Goal: Check status: Check status

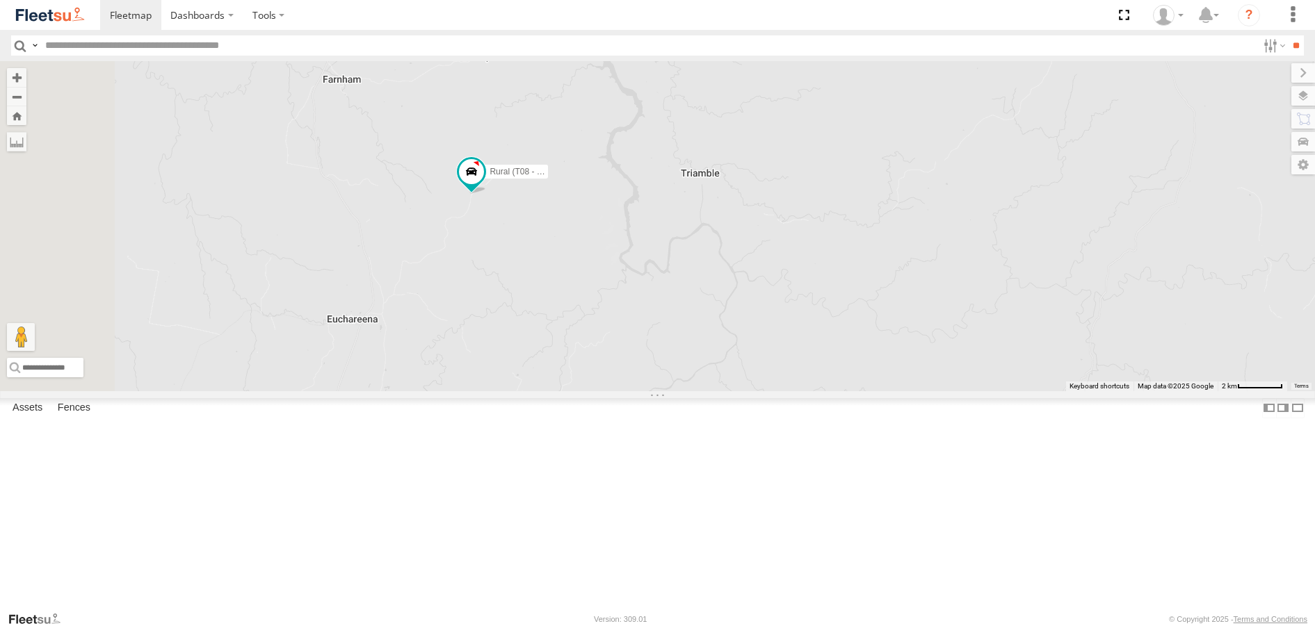
drag, startPoint x: 540, startPoint y: 144, endPoint x: 642, endPoint y: 375, distance: 253.4
click at [642, 375] on div "Brookvale (T10 - Gary) Rural (T08 - Matt) Blacktown #1 (T09 - Brian) Revesby (T…" at bounding box center [657, 226] width 1315 height 330
click at [393, 136] on span at bounding box center [380, 123] width 25 height 25
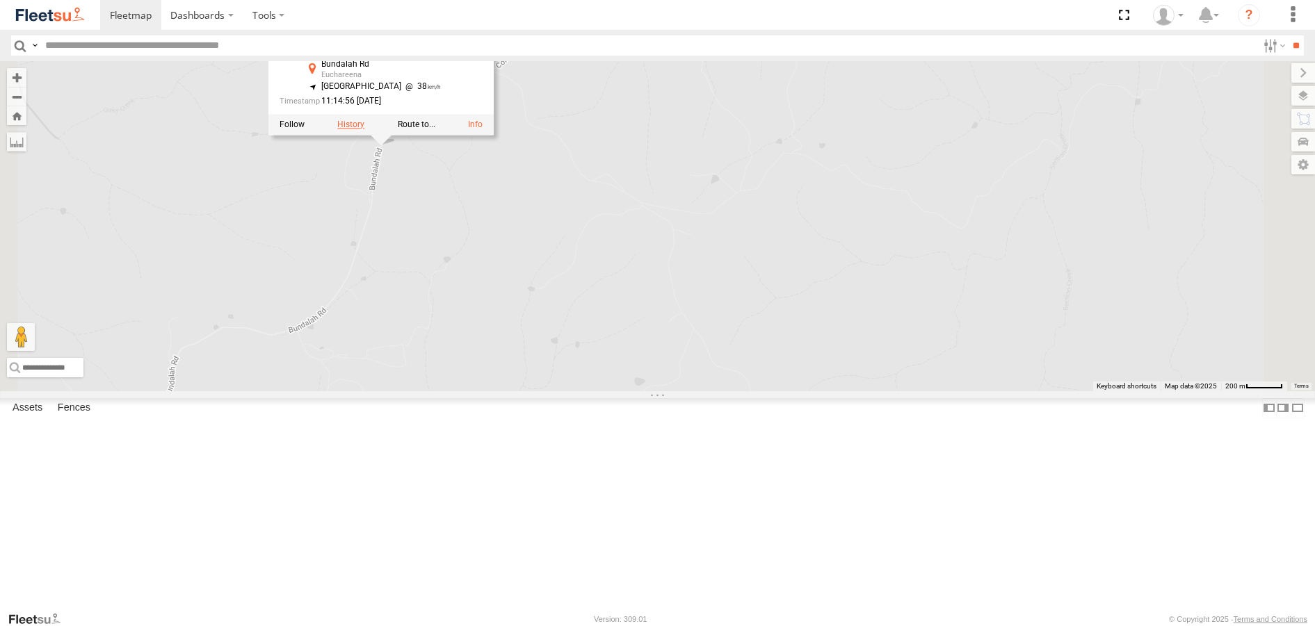
click at [364, 130] on label at bounding box center [350, 125] width 27 height 10
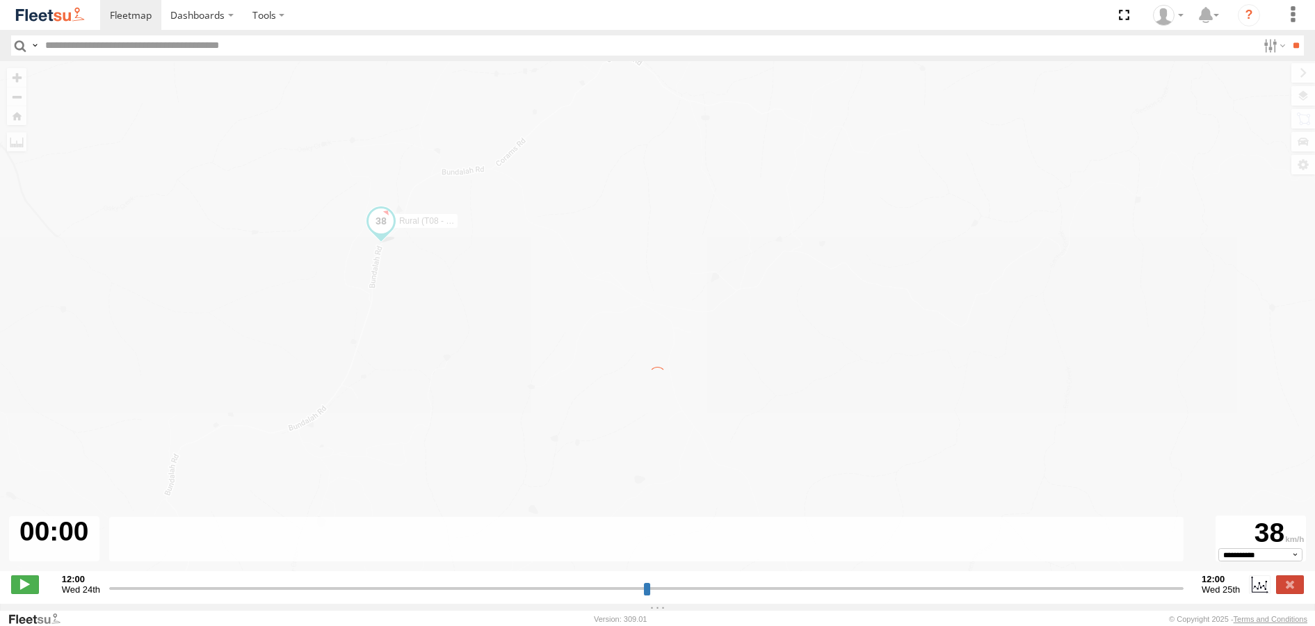
type input "**********"
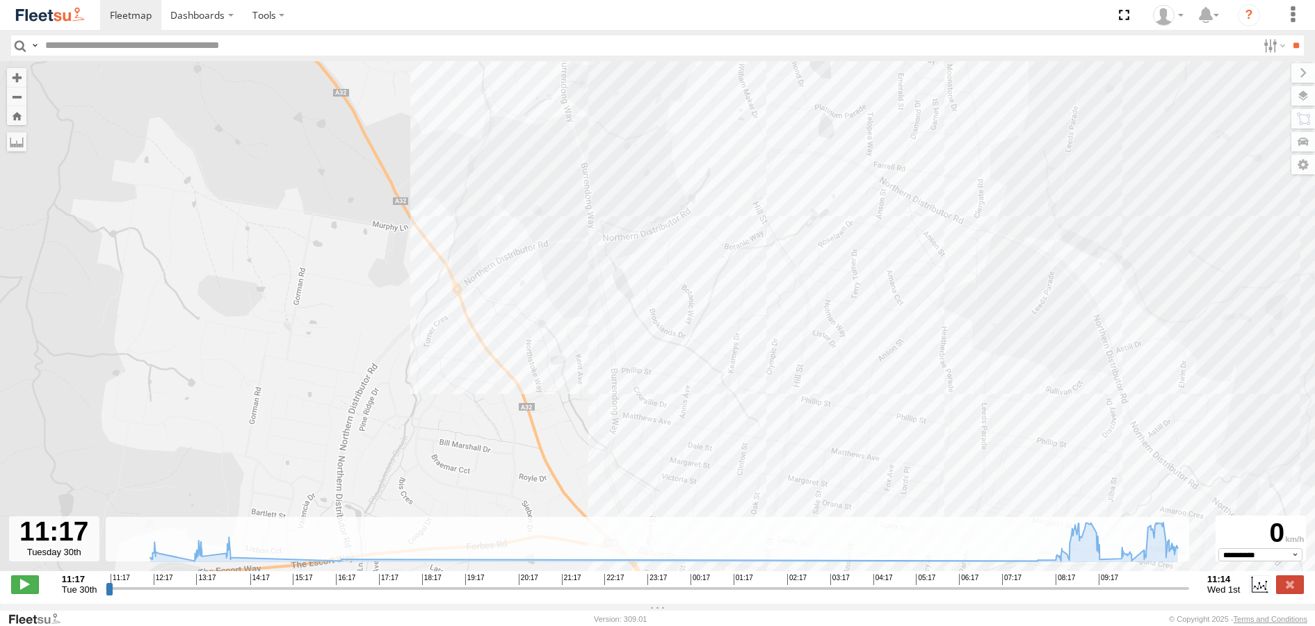
drag, startPoint x: 585, startPoint y: 186, endPoint x: 672, endPoint y: 471, distance: 298.9
click at [672, 471] on div "Rural (T08 - Matt) 07:58 Wed 07:58 Wed 09:34 Wed 09:44 Wed 09:49 Wed 09:53 Wed" at bounding box center [657, 323] width 1315 height 525
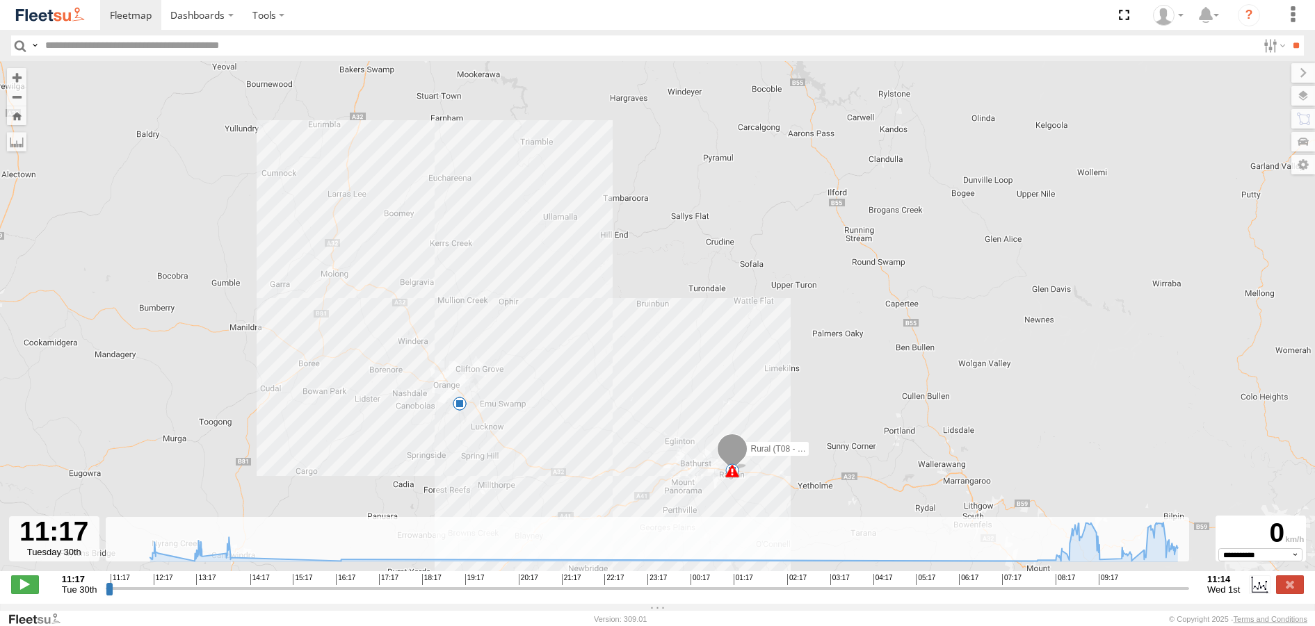
drag, startPoint x: 407, startPoint y: 211, endPoint x: 382, endPoint y: 337, distance: 129.1
click at [382, 337] on div "Rural (T08 - Matt) 07:58 Wed 07:58 Wed 09:34 Wed 09:44 Wed 09:49 Wed 09:53 Wed 8" at bounding box center [657, 323] width 1315 height 525
click at [1018, 181] on div "Rural (T08 - Matt) 07:58 Wed 07:58 Wed 09:34 Wed 09:44 Wed 09:49 Wed 09:53 Wed 8" at bounding box center [657, 323] width 1315 height 525
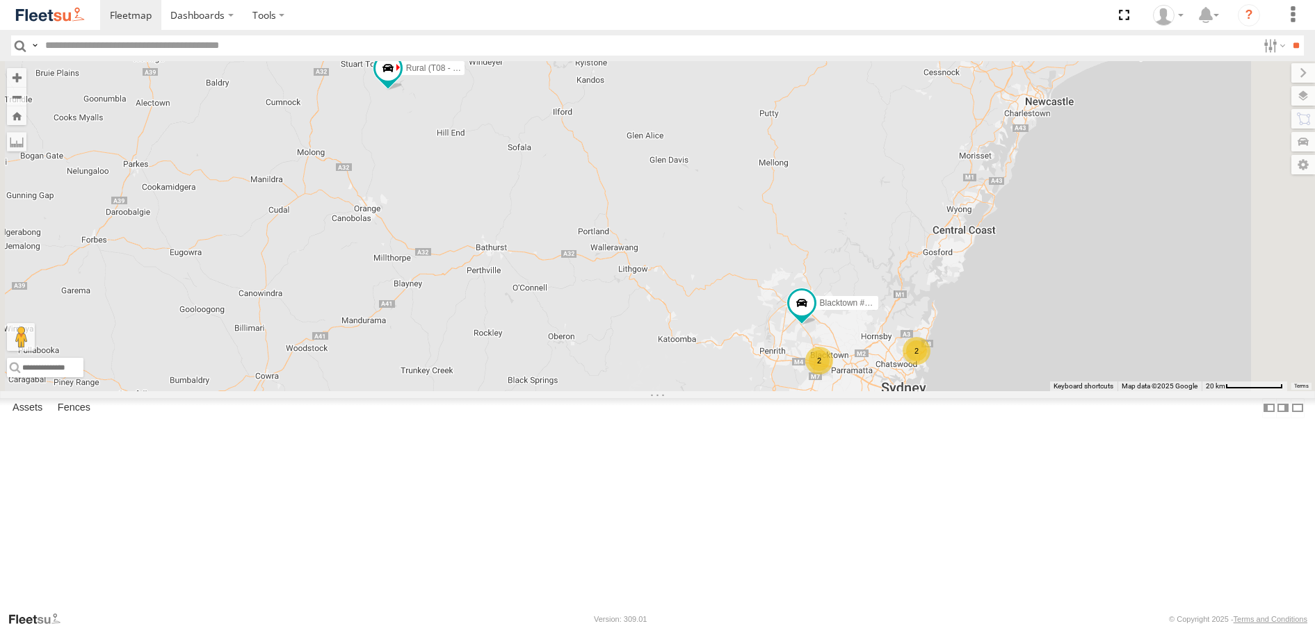
click at [0, 0] on span at bounding box center [0, 0] width 0 height 0
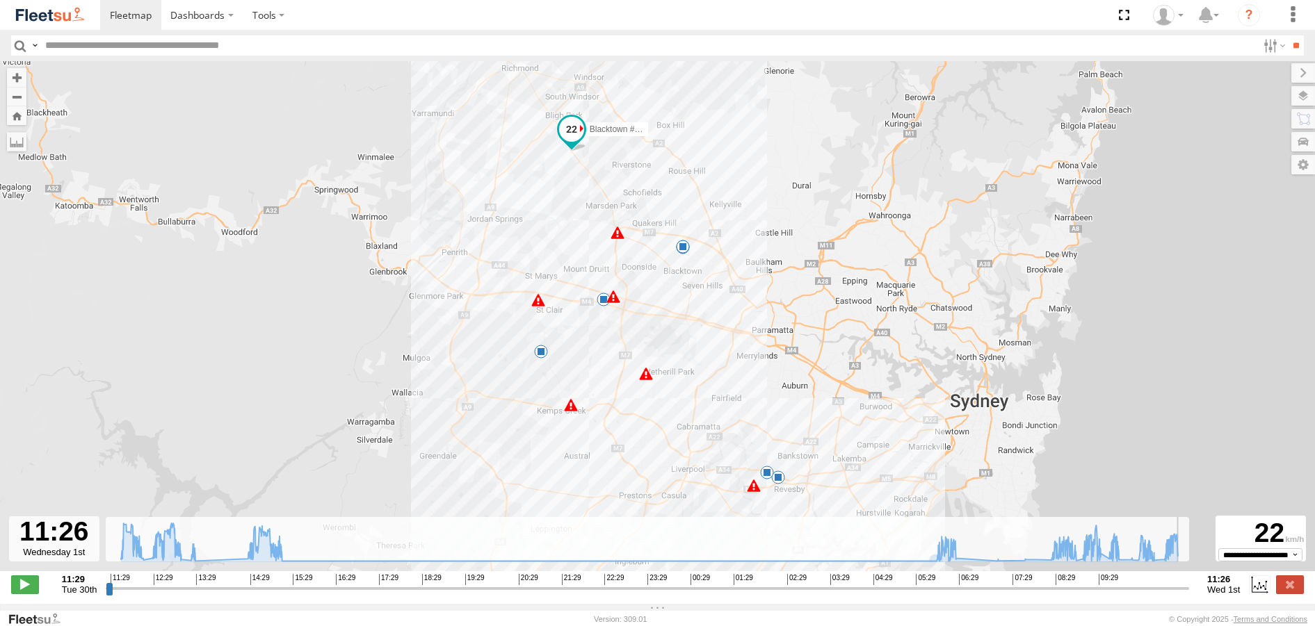
drag, startPoint x: 1052, startPoint y: 596, endPoint x: 1194, endPoint y: 590, distance: 142.6
type input "**********"
click at [1189, 590] on input "range" at bounding box center [647, 588] width 1083 height 13
click at [858, 127] on div "Blacktown #1 (T09 - Brian) 11:43 Tue 12:27 Tue 12:59 Tue 13:17 Tue 14:33 Tue 06…" at bounding box center [657, 323] width 1315 height 525
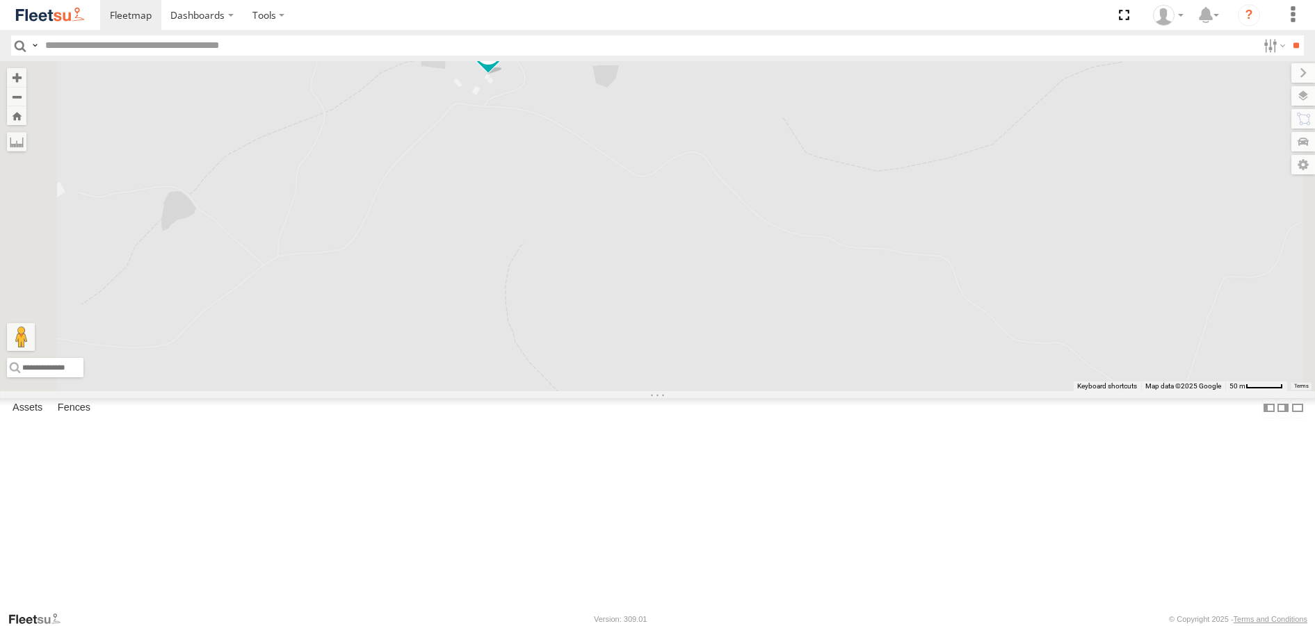
drag, startPoint x: 617, startPoint y: 87, endPoint x: 618, endPoint y: 374, distance: 287.2
click at [618, 374] on div "Rural (T08 - [PERSON_NAME]) Blacktown #1 (T09 - [PERSON_NAME]) Blacktown #2 (T0…" at bounding box center [657, 226] width 1315 height 330
drag, startPoint x: 600, startPoint y: 146, endPoint x: 641, endPoint y: 366, distance: 224.2
click at [641, 366] on div "Rural (T08 - [PERSON_NAME]) Blacktown #1 (T09 - [PERSON_NAME]) Blacktown #2 (T0…" at bounding box center [657, 226] width 1315 height 330
drag, startPoint x: 682, startPoint y: 254, endPoint x: 857, endPoint y: 486, distance: 289.9
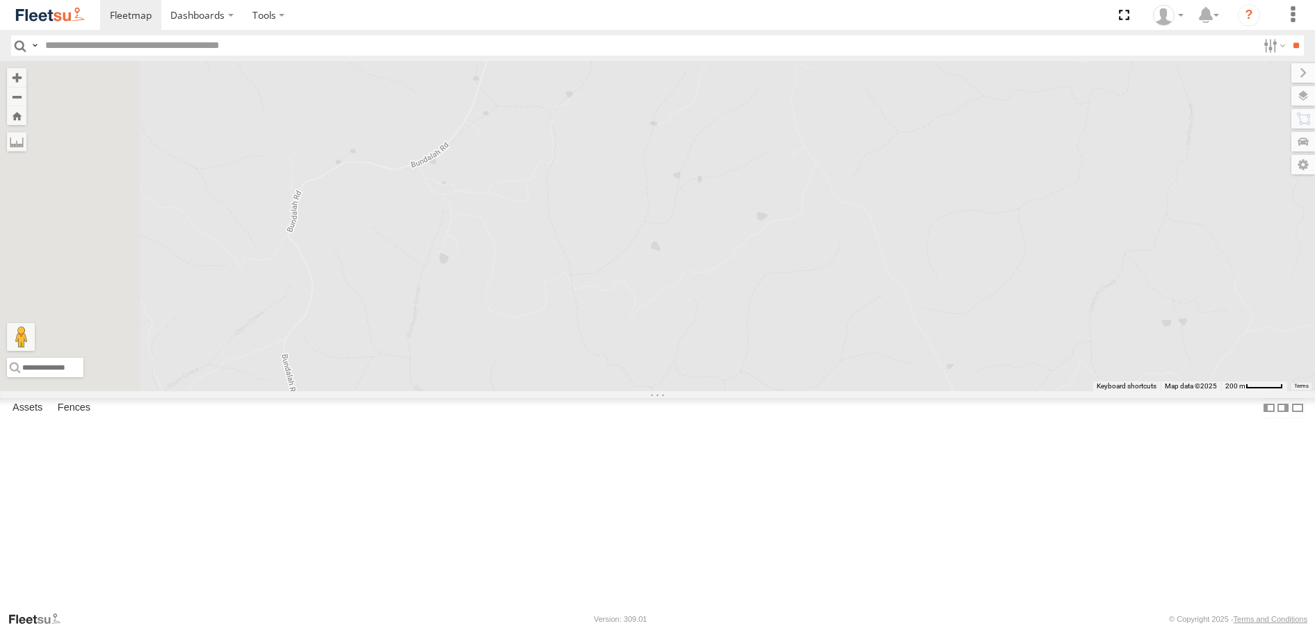
click at [857, 391] on div "Rural (T08 - [PERSON_NAME]) Blacktown #1 (T09 - [PERSON_NAME]) Blacktown #2 (T0…" at bounding box center [657, 226] width 1315 height 330
drag, startPoint x: 987, startPoint y: 245, endPoint x: 851, endPoint y: 462, distance: 255.2
click at [852, 391] on div "Rural (T08 - [PERSON_NAME]) Blacktown #1 (T09 - [PERSON_NAME]) Blacktown #2 (T0…" at bounding box center [657, 226] width 1315 height 330
drag, startPoint x: 711, startPoint y: 519, endPoint x: 781, endPoint y: 391, distance: 145.6
click at [774, 391] on div "Rural (T08 - [PERSON_NAME]) Blacktown #1 (T09 - [PERSON_NAME]) Blacktown #2 (T0…" at bounding box center [657, 226] width 1315 height 330
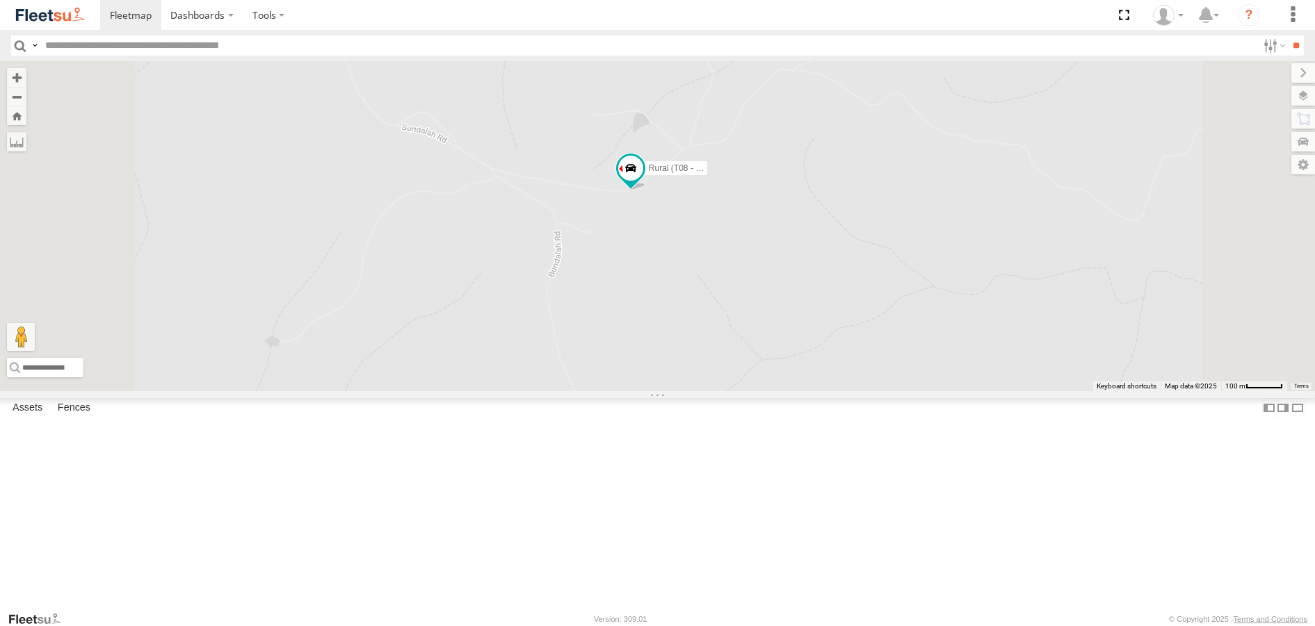
drag, startPoint x: 857, startPoint y: 521, endPoint x: 867, endPoint y: 423, distance: 97.8
click at [869, 391] on div "Rural (T08 - [PERSON_NAME]) Blacktown #1 (T09 - [PERSON_NAME]) Blacktown #2 (T0…" at bounding box center [657, 226] width 1315 height 330
drag, startPoint x: 933, startPoint y: 453, endPoint x: 873, endPoint y: 333, distance: 134.3
click at [891, 357] on div "Rural (T08 - [PERSON_NAME]) Blacktown #1 (T09 - [PERSON_NAME]) Blacktown #2 (T0…" at bounding box center [657, 226] width 1315 height 330
click at [0, 0] on span at bounding box center [0, 0] width 0 height 0
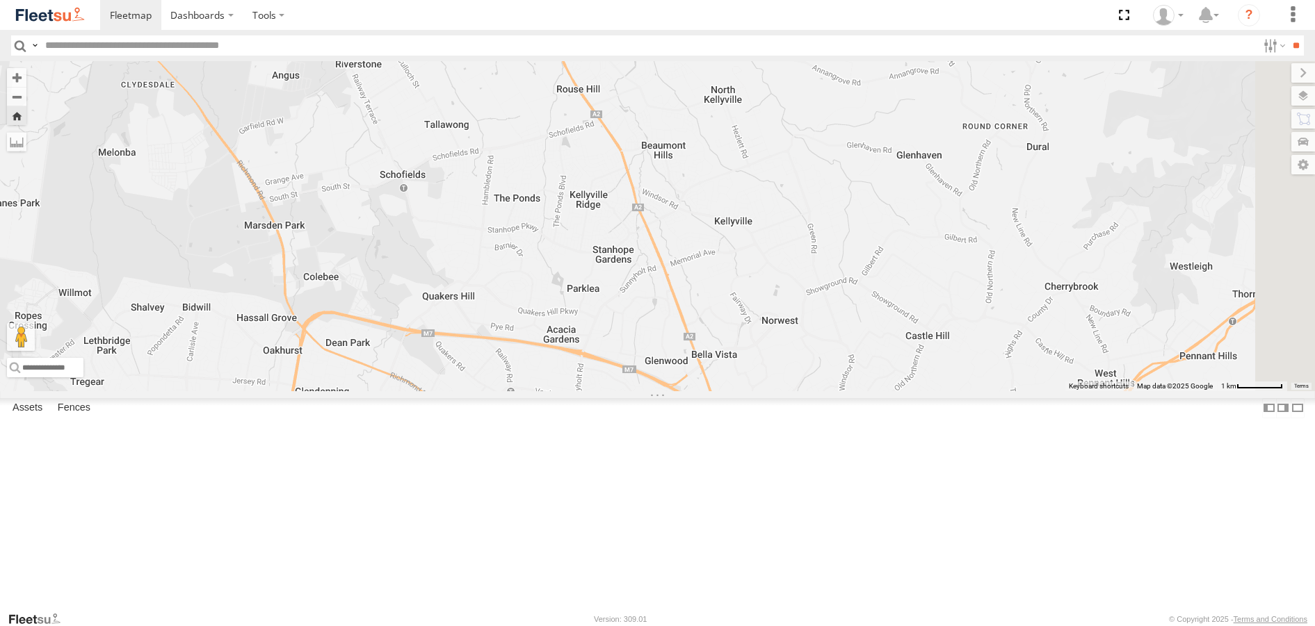
drag, startPoint x: 852, startPoint y: 506, endPoint x: 593, endPoint y: 172, distance: 422.8
click at [593, 172] on div "Blacktown #1 (T09 - [PERSON_NAME])" at bounding box center [657, 226] width 1315 height 330
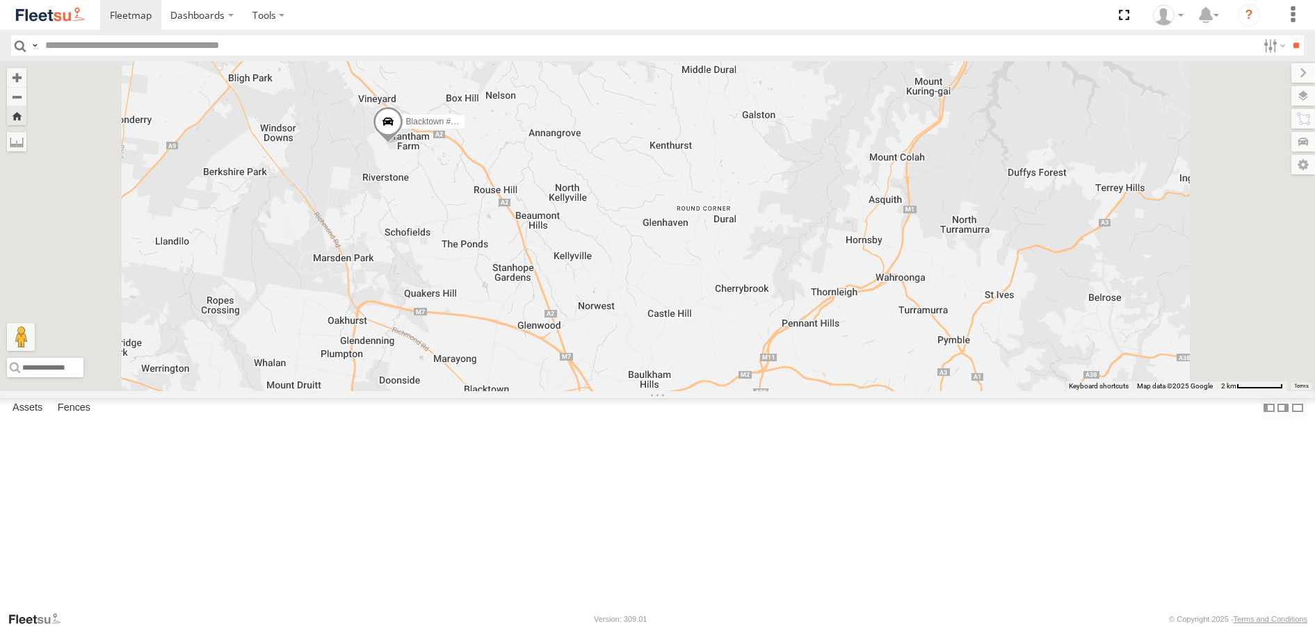
drag, startPoint x: 997, startPoint y: 220, endPoint x: 976, endPoint y: 243, distance: 31.0
click at [976, 243] on div "Blacktown #1 (T09 - [PERSON_NAME])" at bounding box center [657, 226] width 1315 height 330
